Goal: Check status: Check status

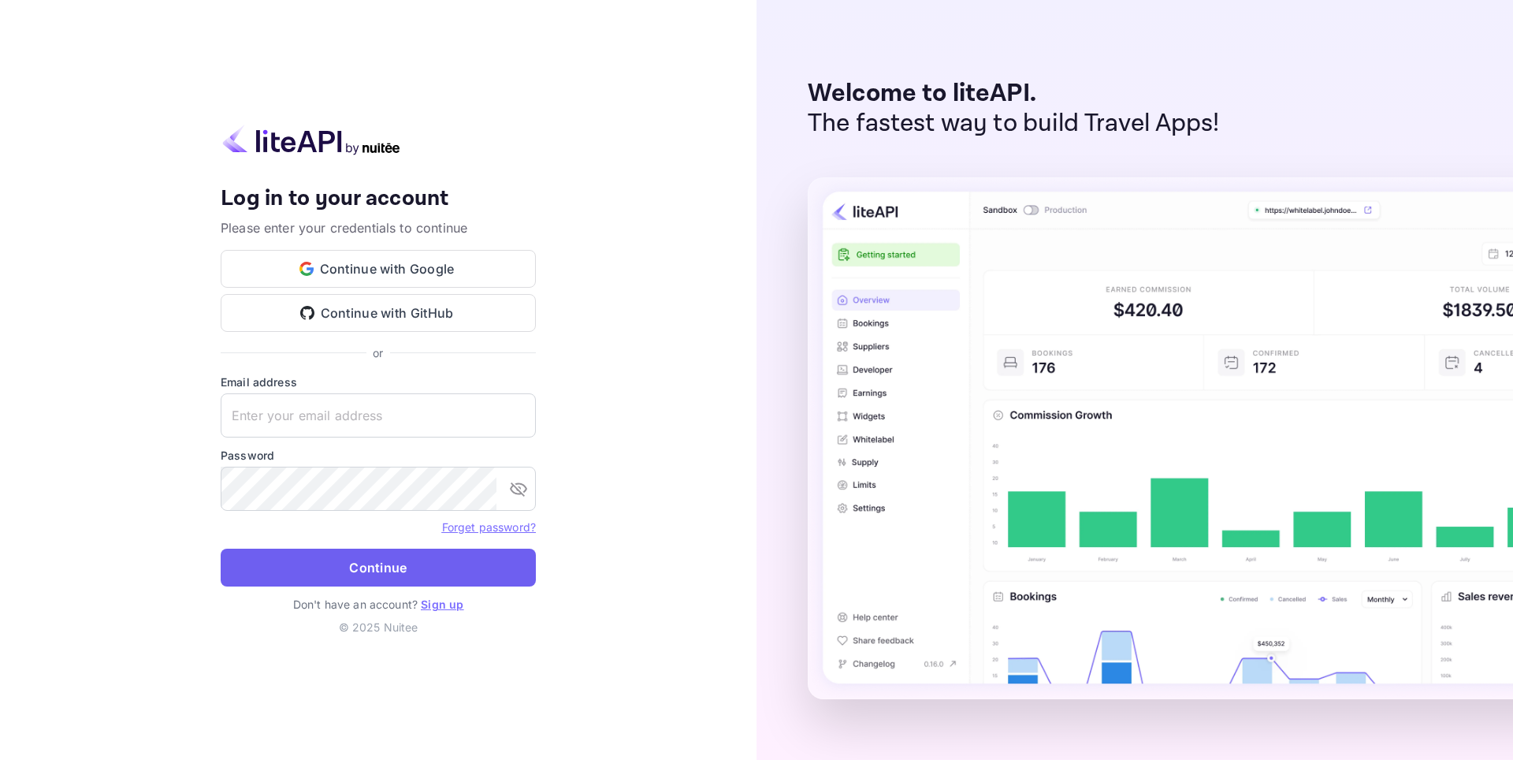
type input "[EMAIL_ADDRESS][DOMAIN_NAME]"
click at [364, 571] on button "Continue" at bounding box center [378, 567] width 315 height 38
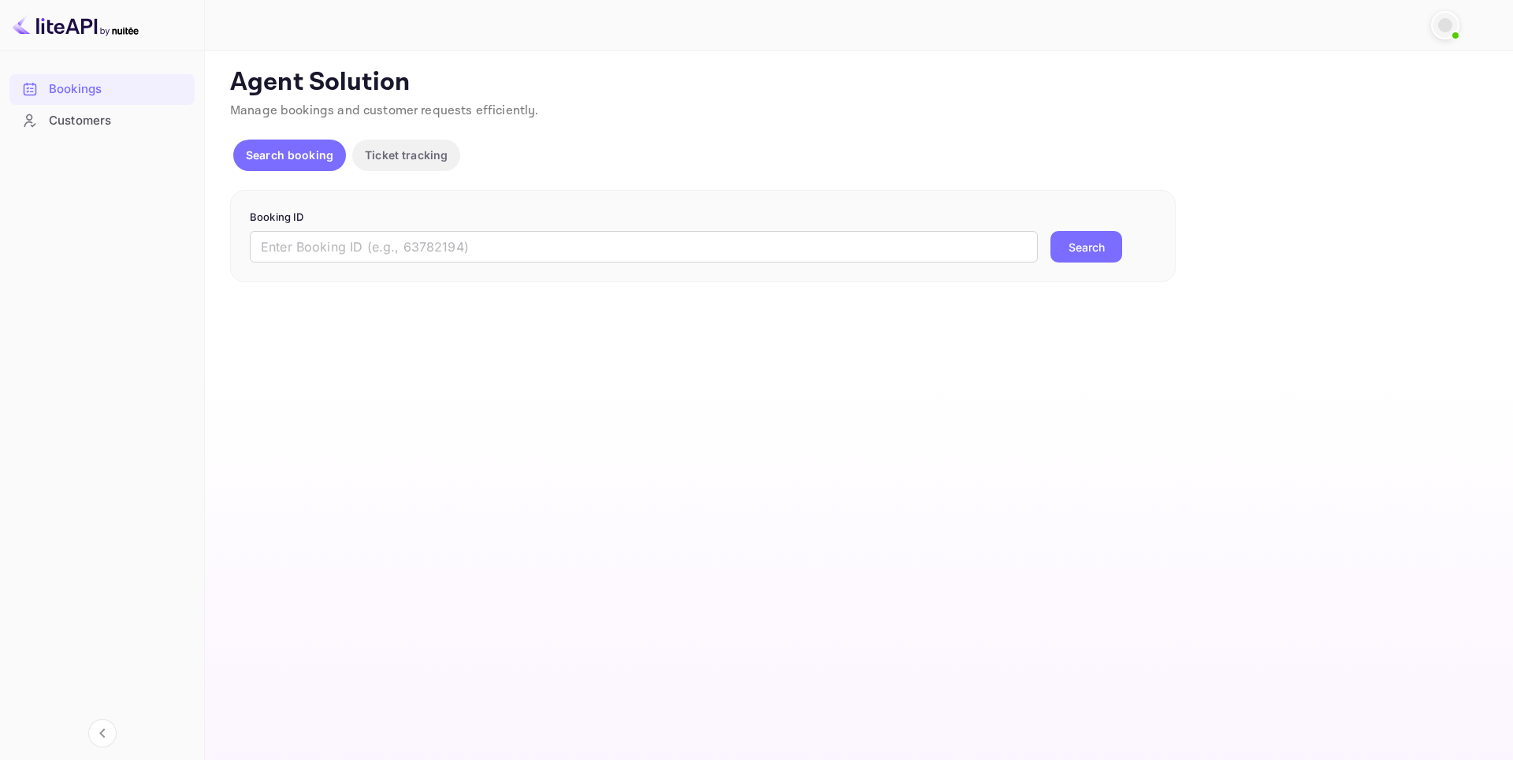
click at [310, 150] on p "Search booking" at bounding box center [289, 155] width 87 height 17
click at [422, 251] on input "text" at bounding box center [644, 247] width 788 height 32
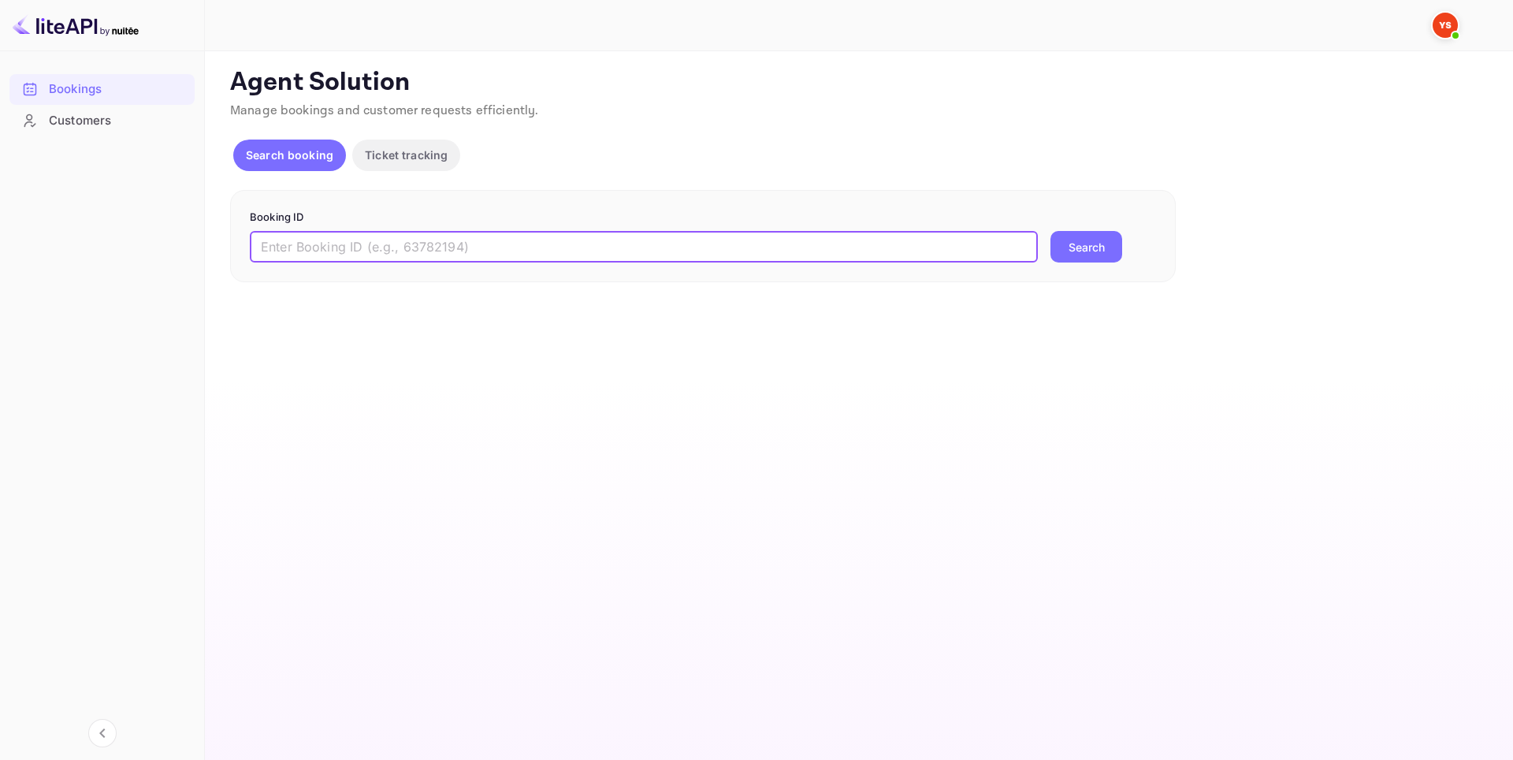
paste input "9755714"
type input "9755714"
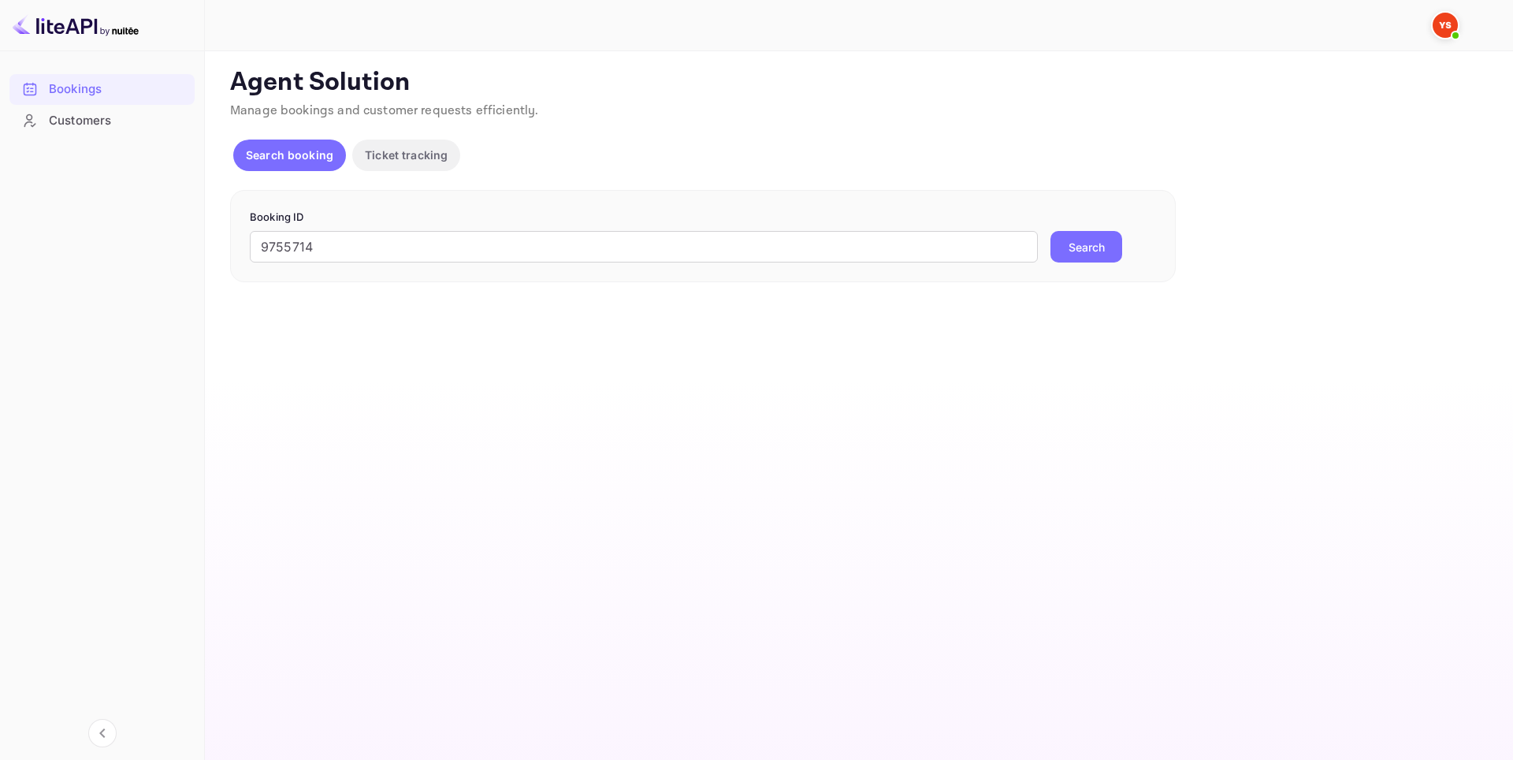
click at [1064, 249] on button "Search" at bounding box center [1086, 247] width 72 height 32
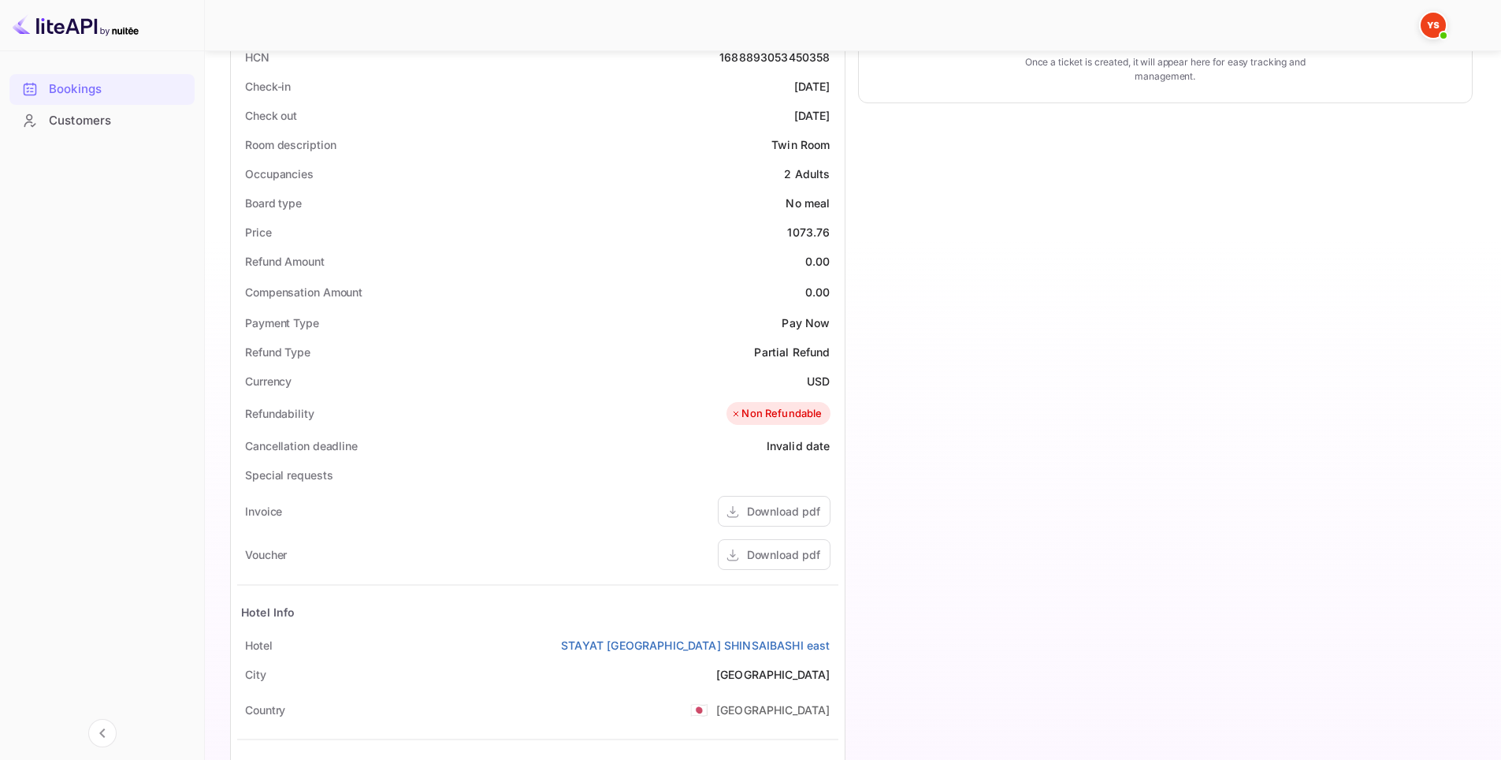
scroll to position [542, 0]
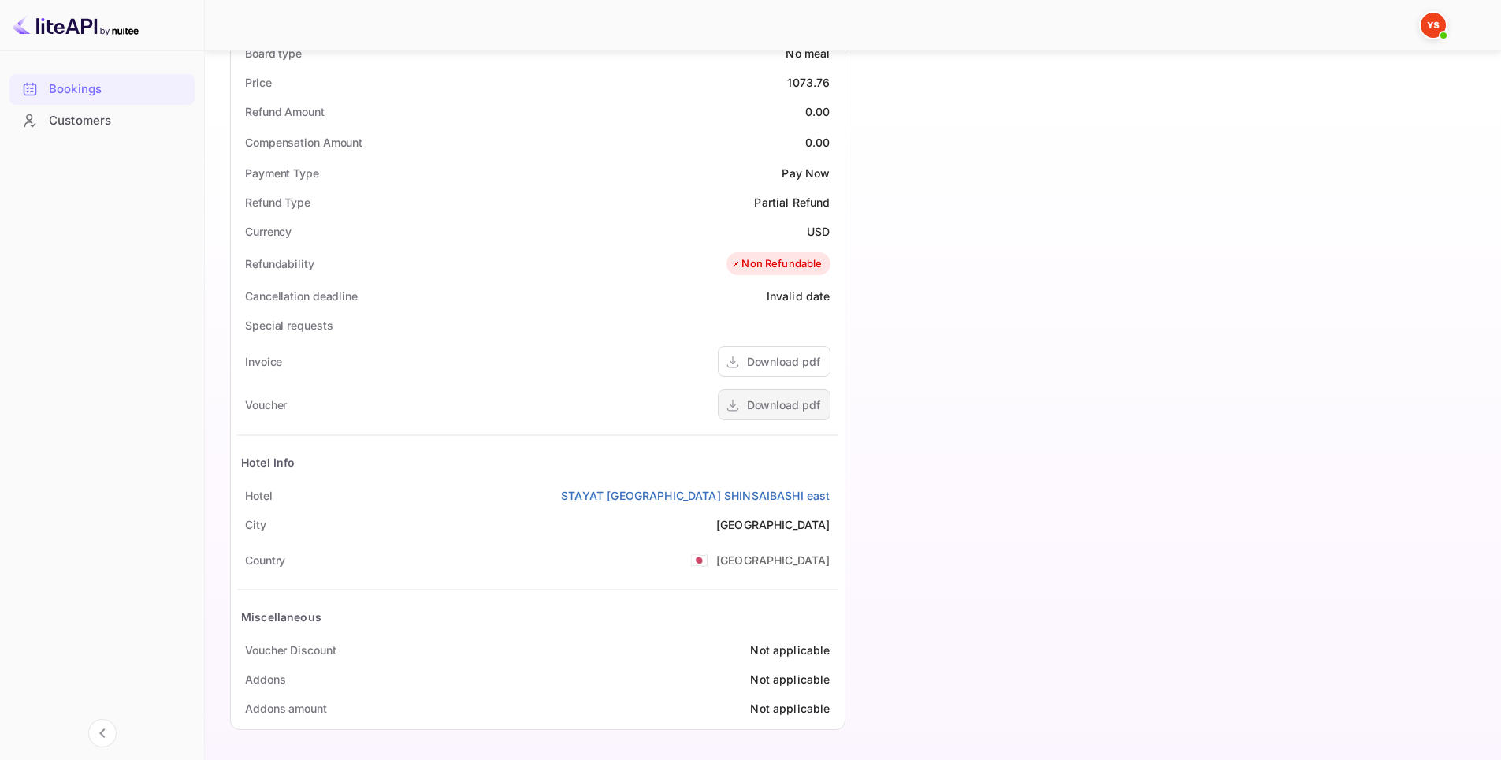
click at [800, 409] on div "Download pdf" at bounding box center [783, 404] width 73 height 17
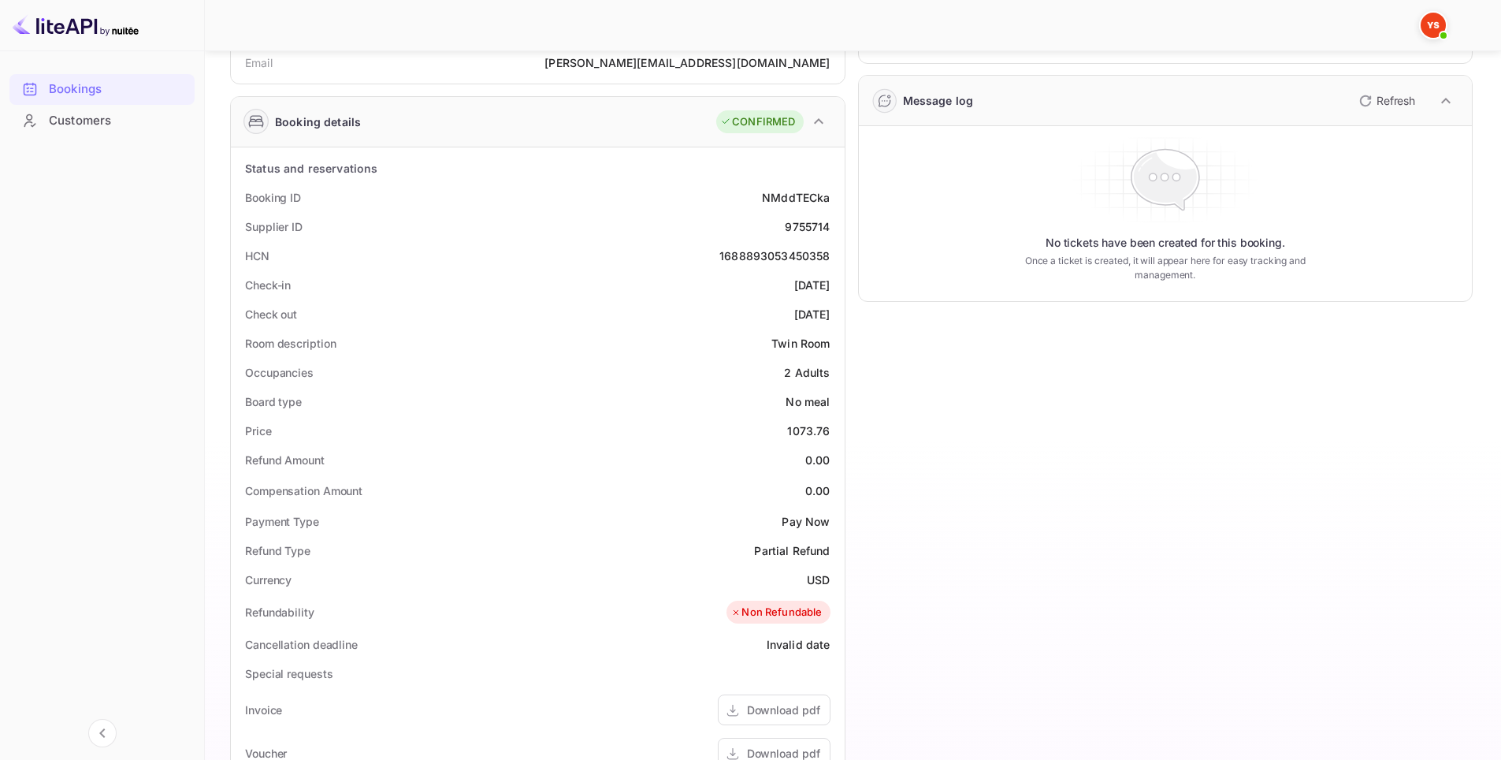
scroll to position [69, 0]
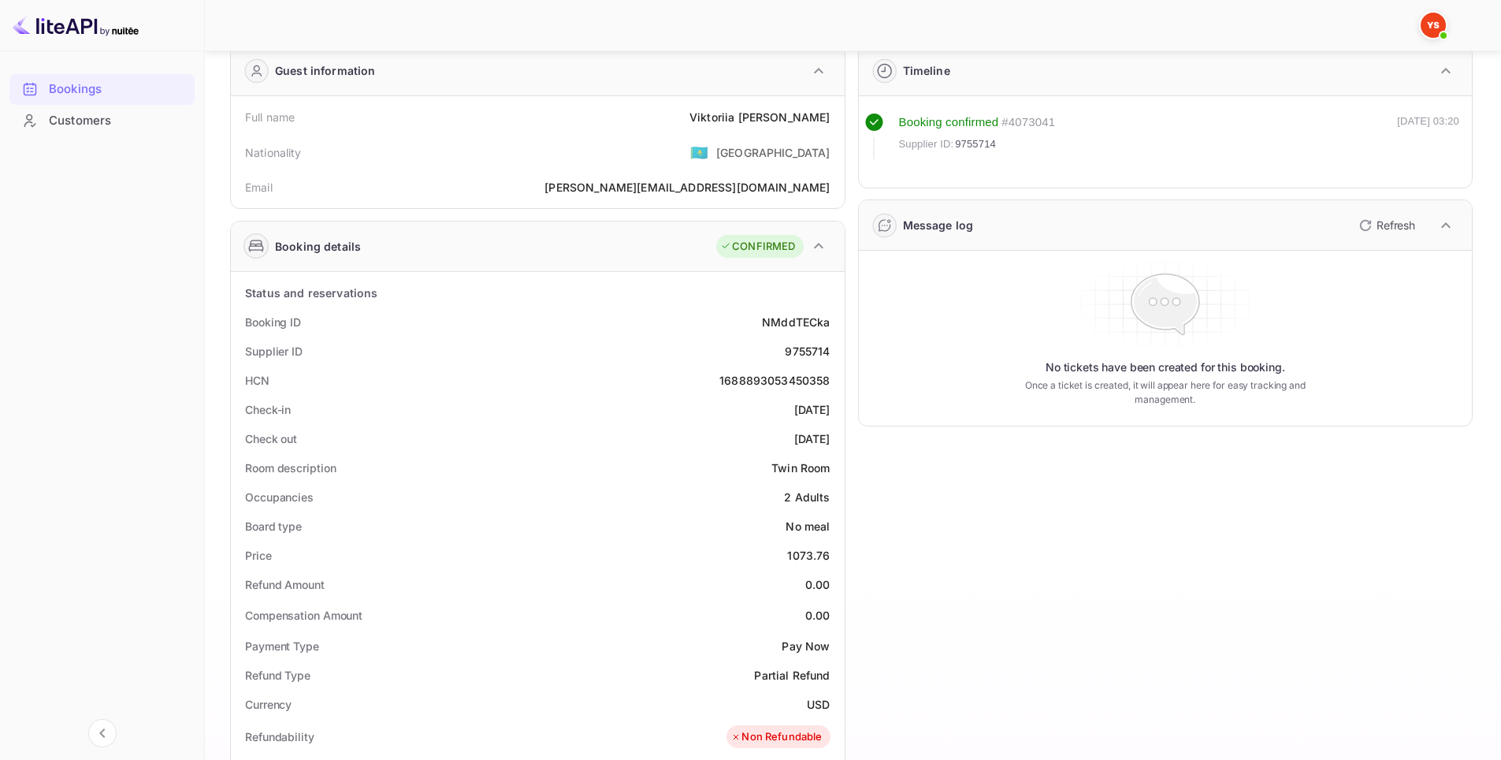
click at [780, 388] on div "HCN 1688893053450358" at bounding box center [537, 380] width 601 height 29
copy div "1688893053450358"
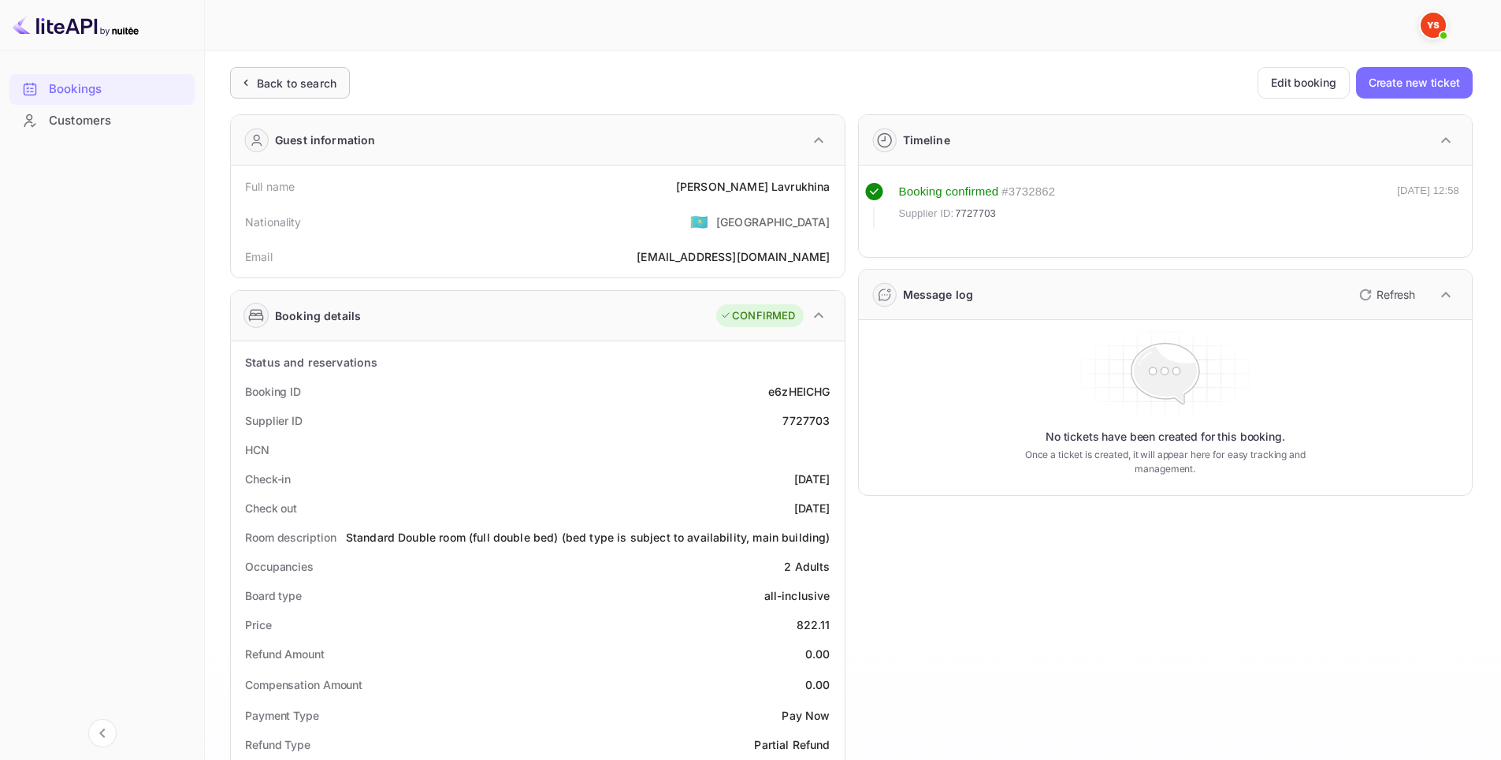
click at [285, 80] on div "Back to search" at bounding box center [297, 83] width 80 height 17
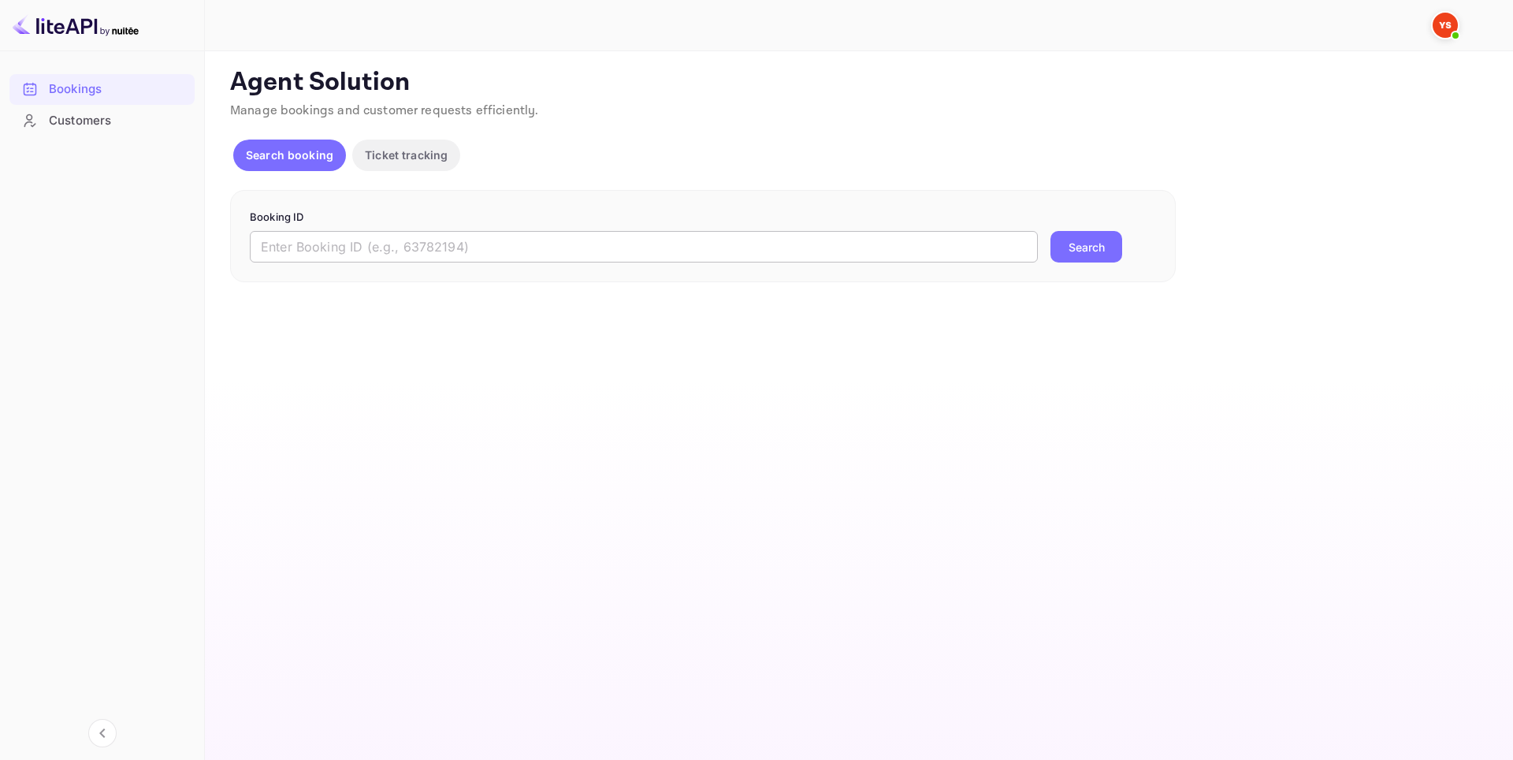
click at [605, 240] on input "text" at bounding box center [644, 247] width 788 height 32
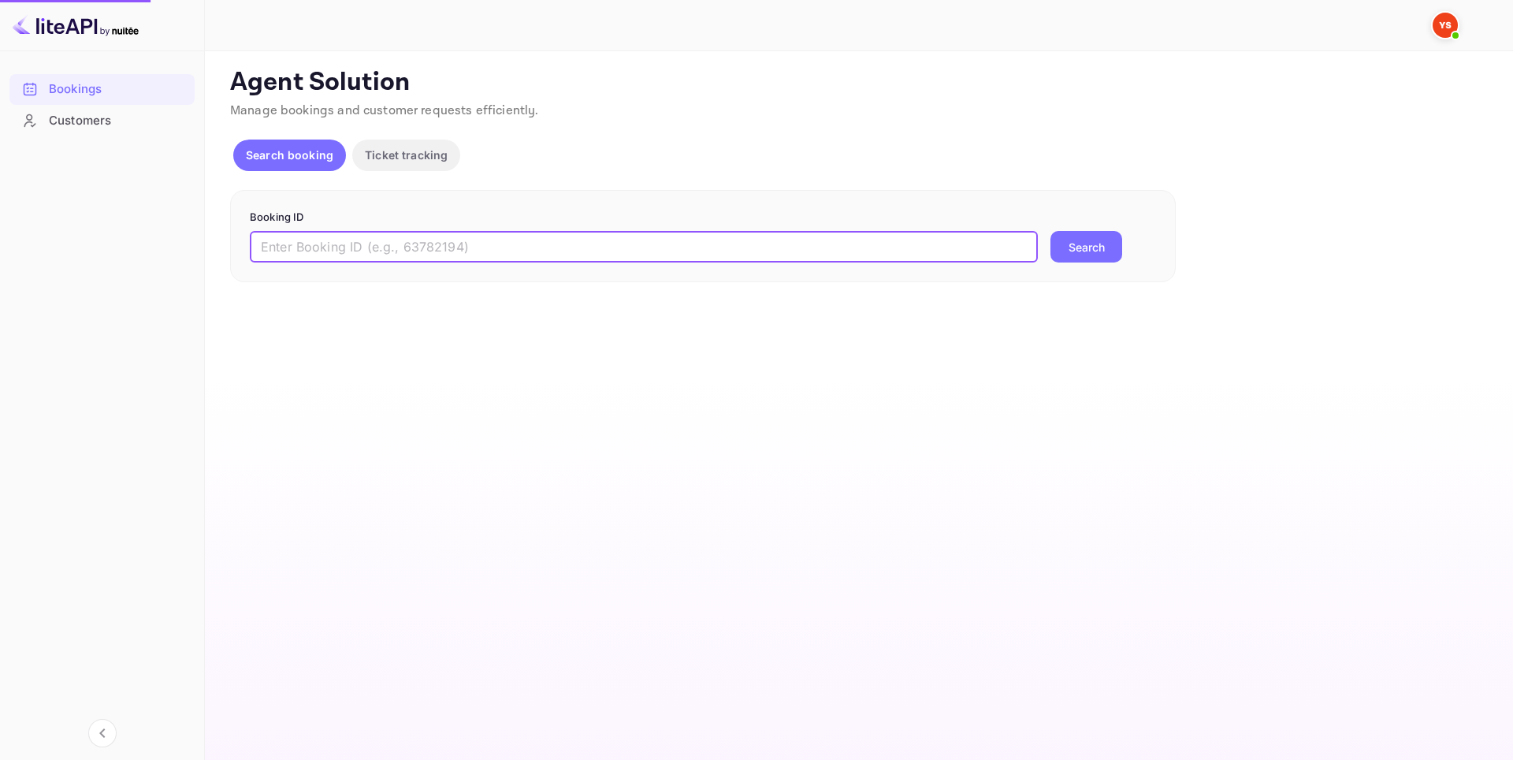
paste input "9426468"
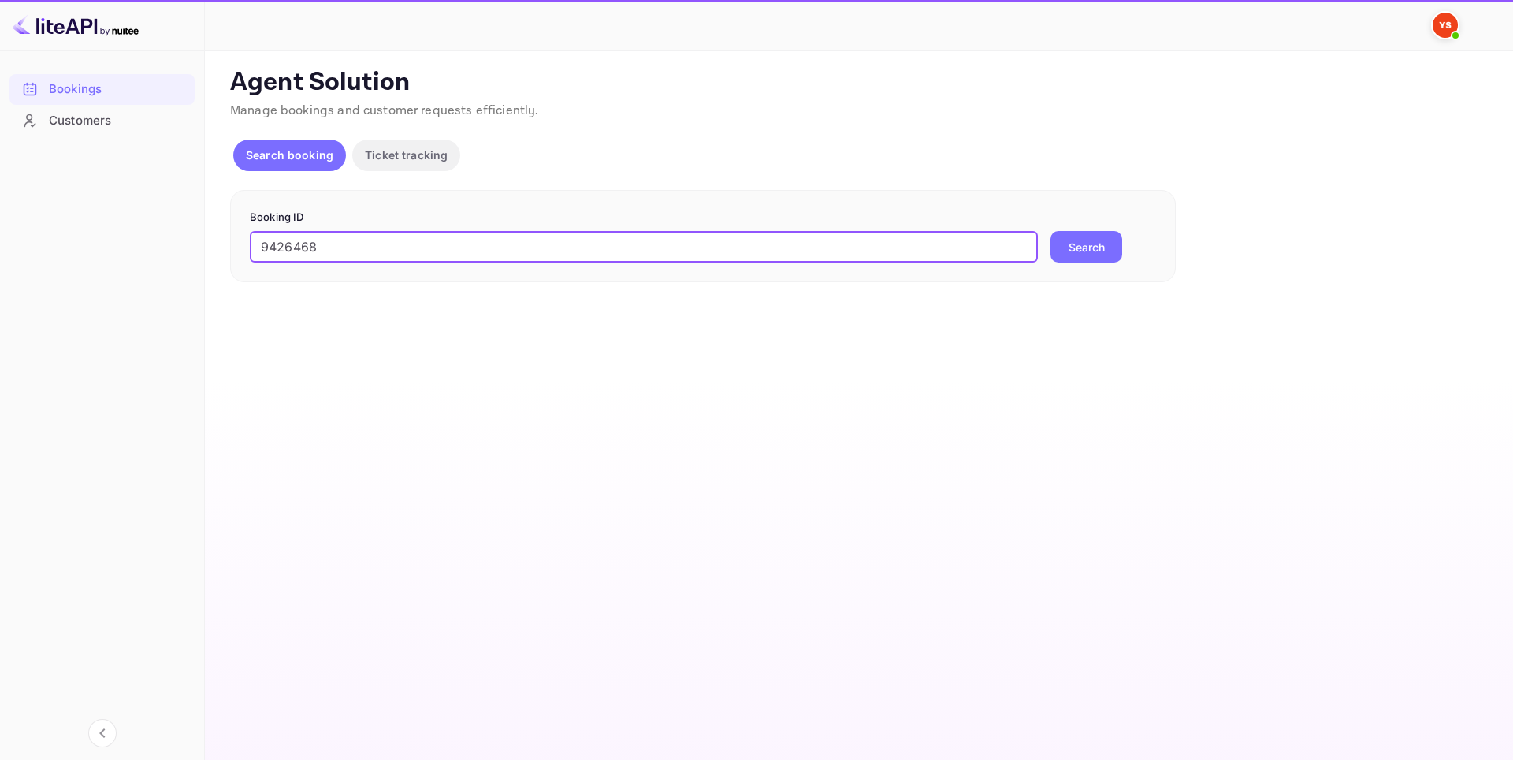
type input "9426468"
click at [1086, 242] on button "Search" at bounding box center [1086, 247] width 72 height 32
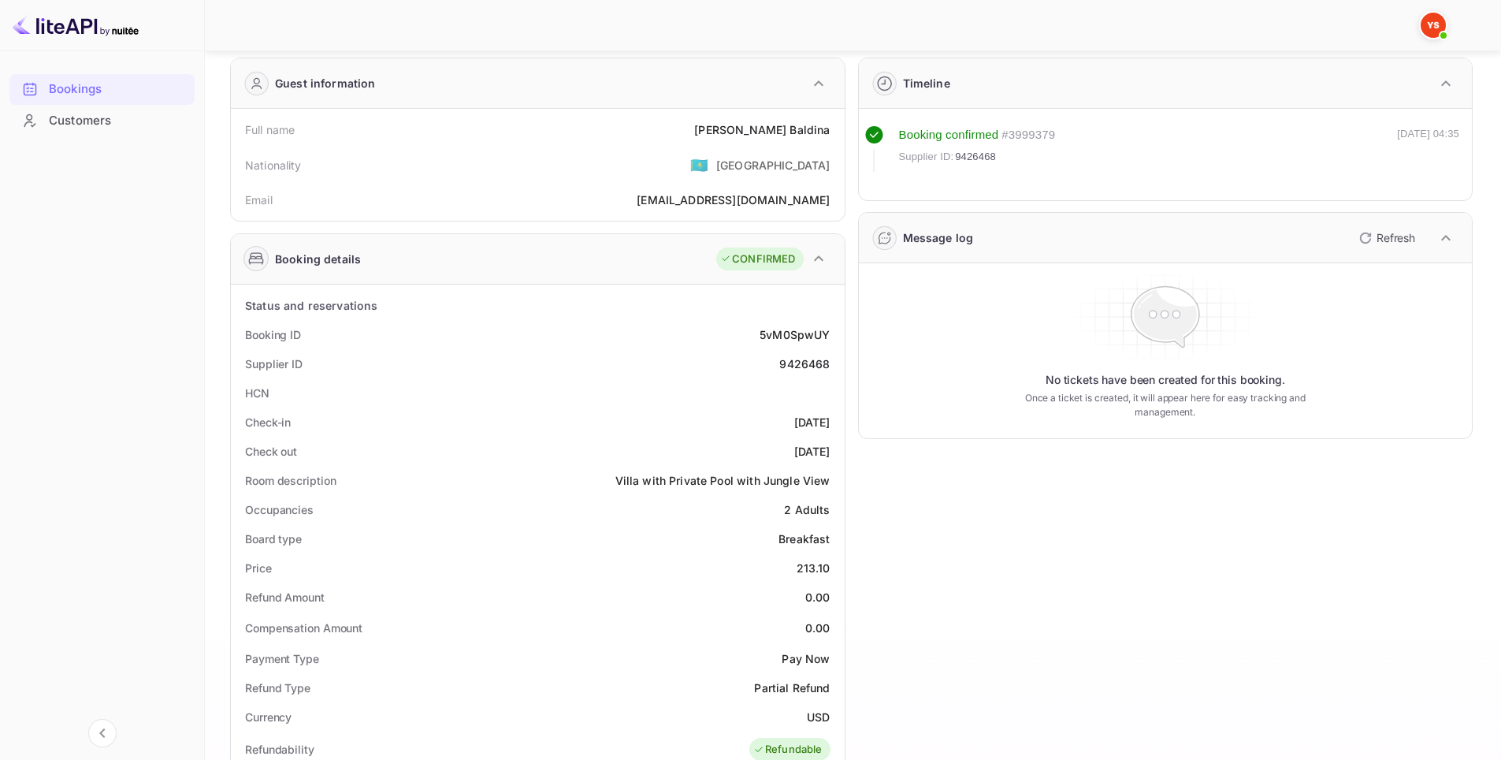
scroll to position [315, 0]
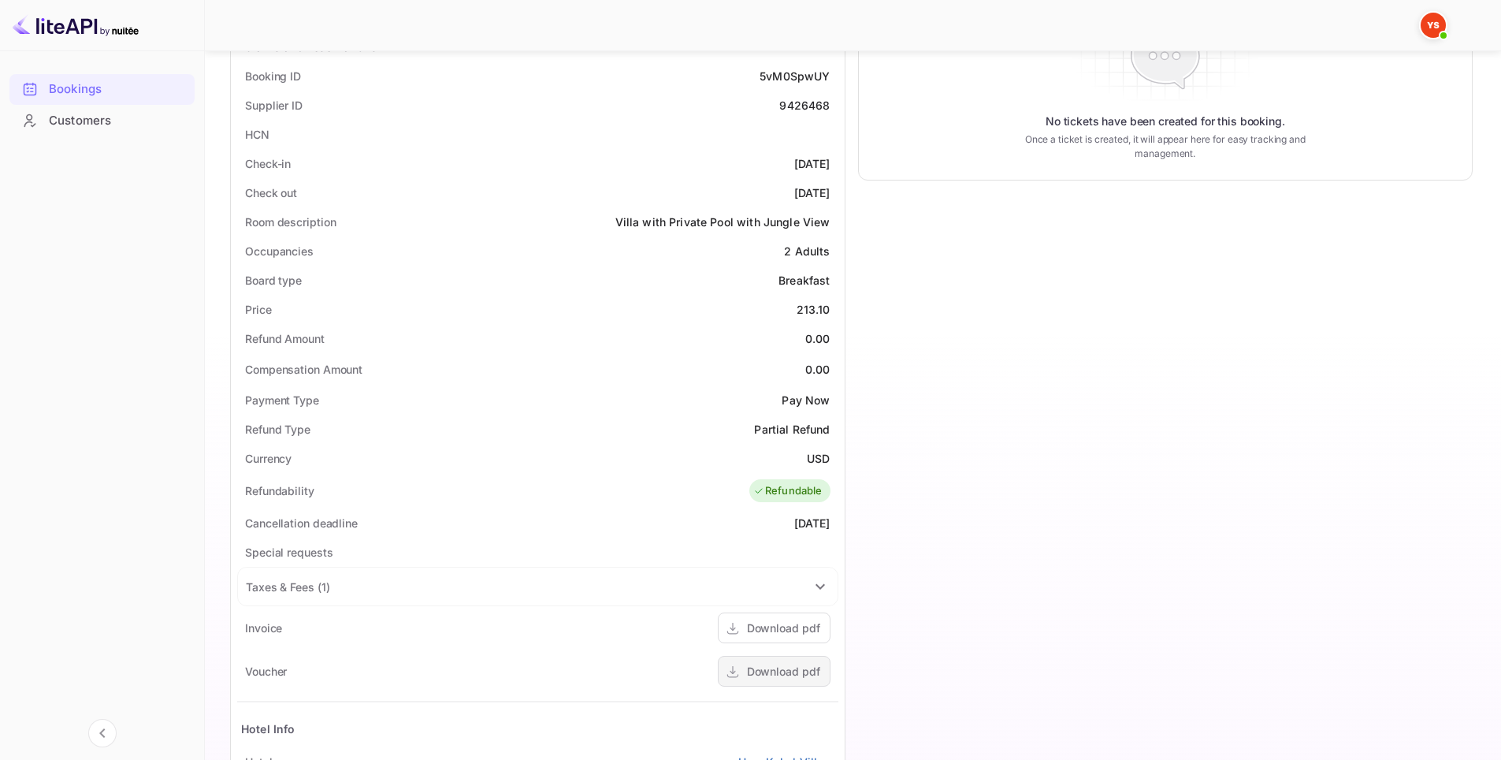
click at [790, 670] on div "Download pdf" at bounding box center [783, 671] width 73 height 17
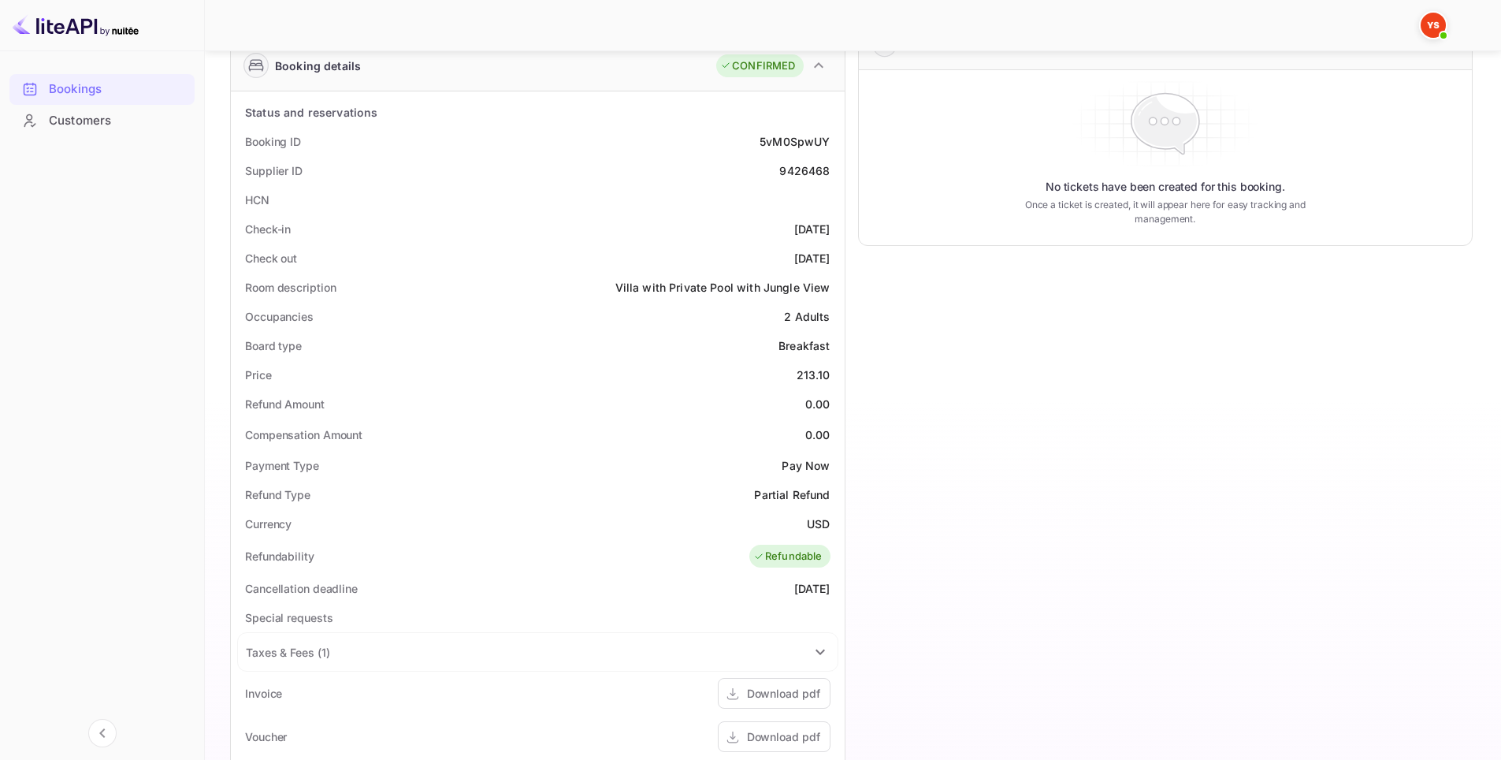
scroll to position [581, 0]
